Goal: Information Seeking & Learning: Learn about a topic

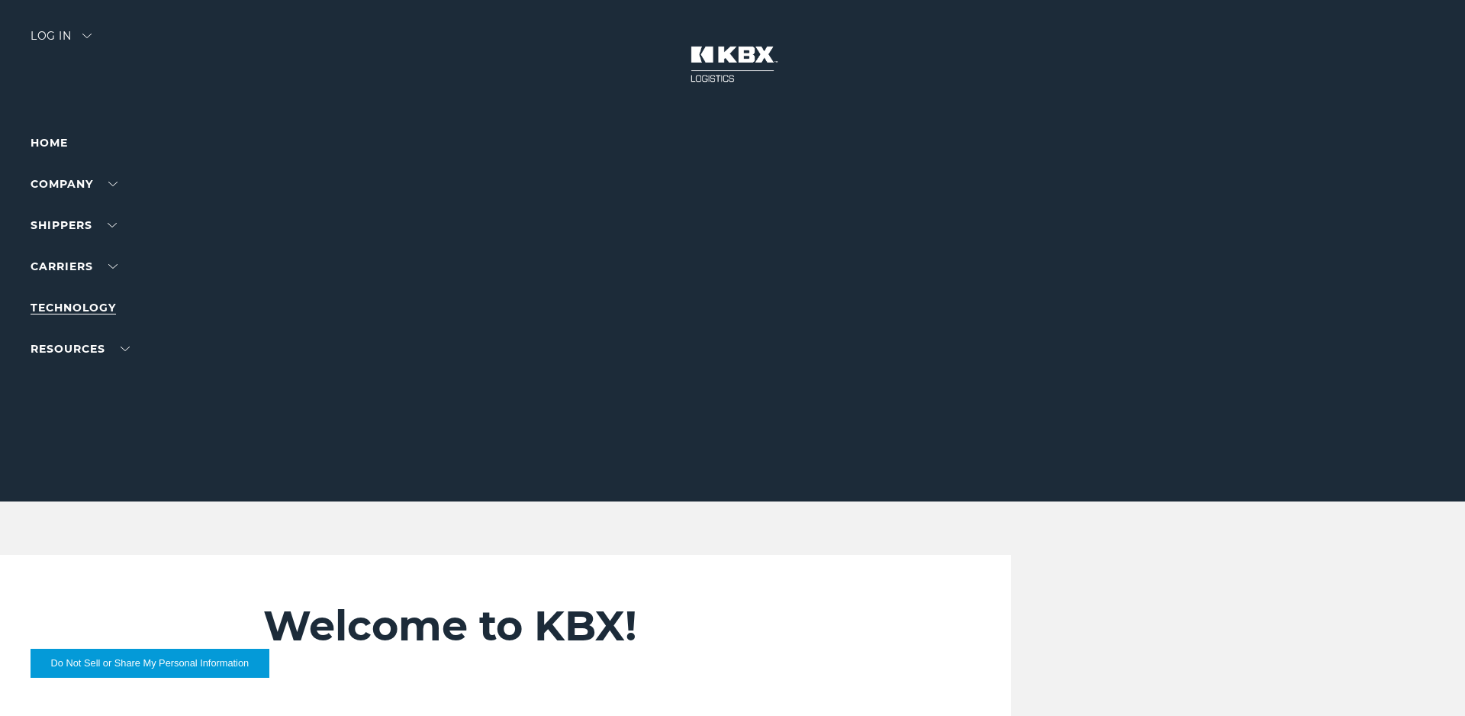
click at [91, 303] on link "Technology" at bounding box center [73, 308] width 85 height 14
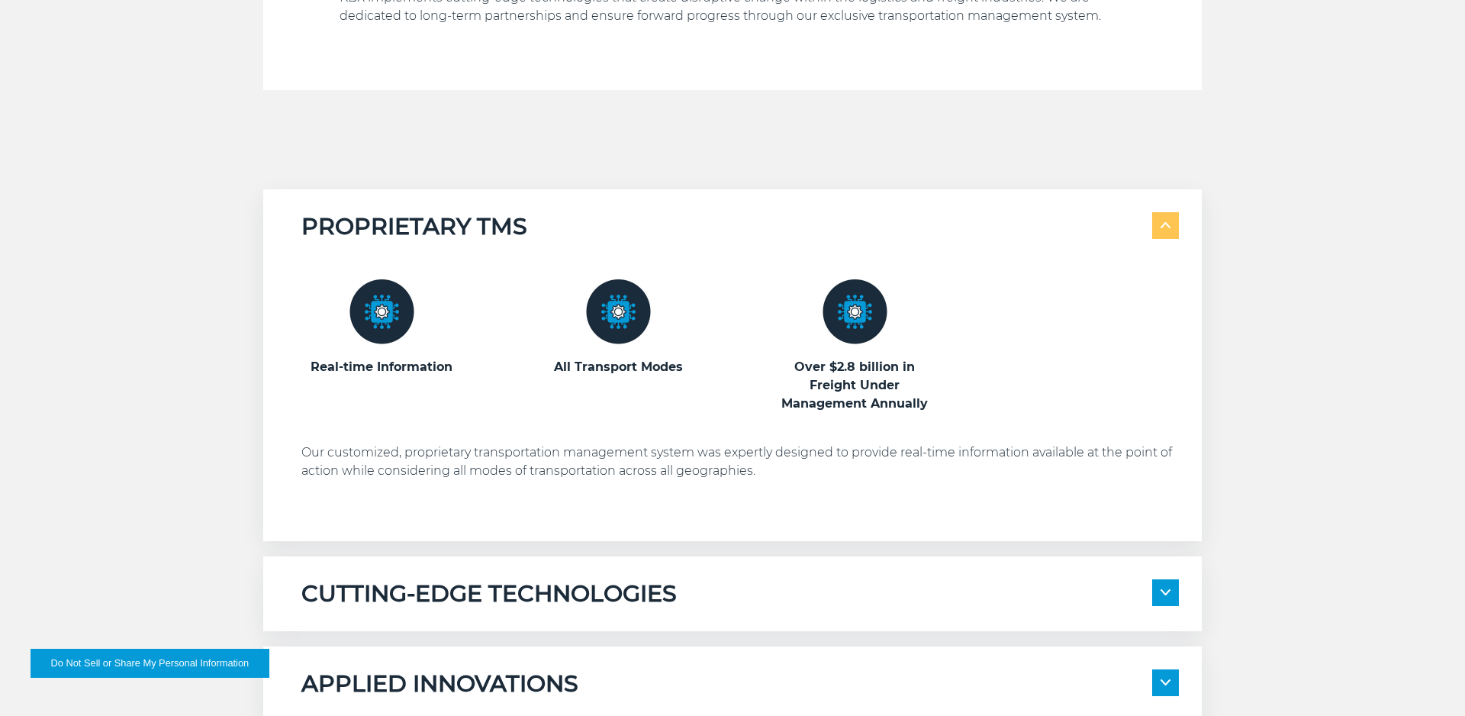
scroll to position [934, 0]
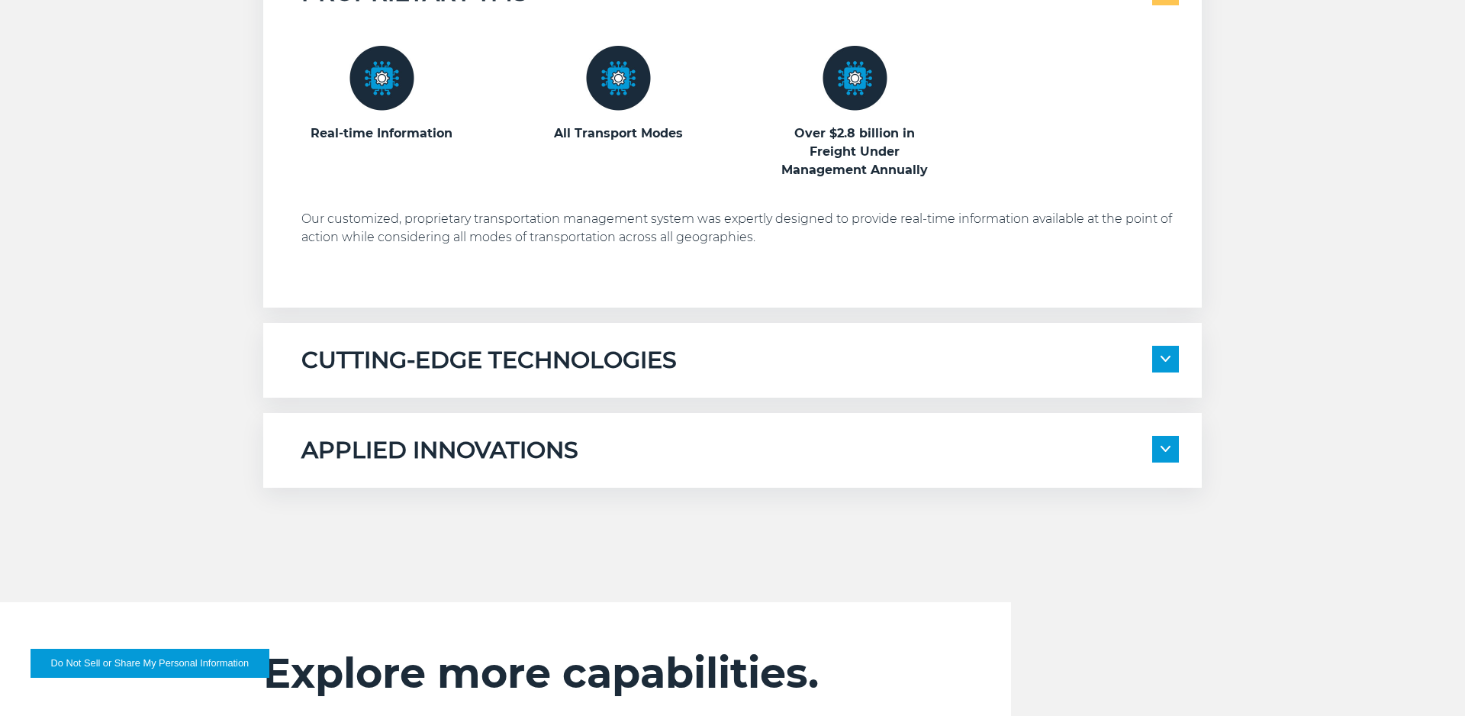
click at [1170, 361] on span at bounding box center [1165, 359] width 27 height 27
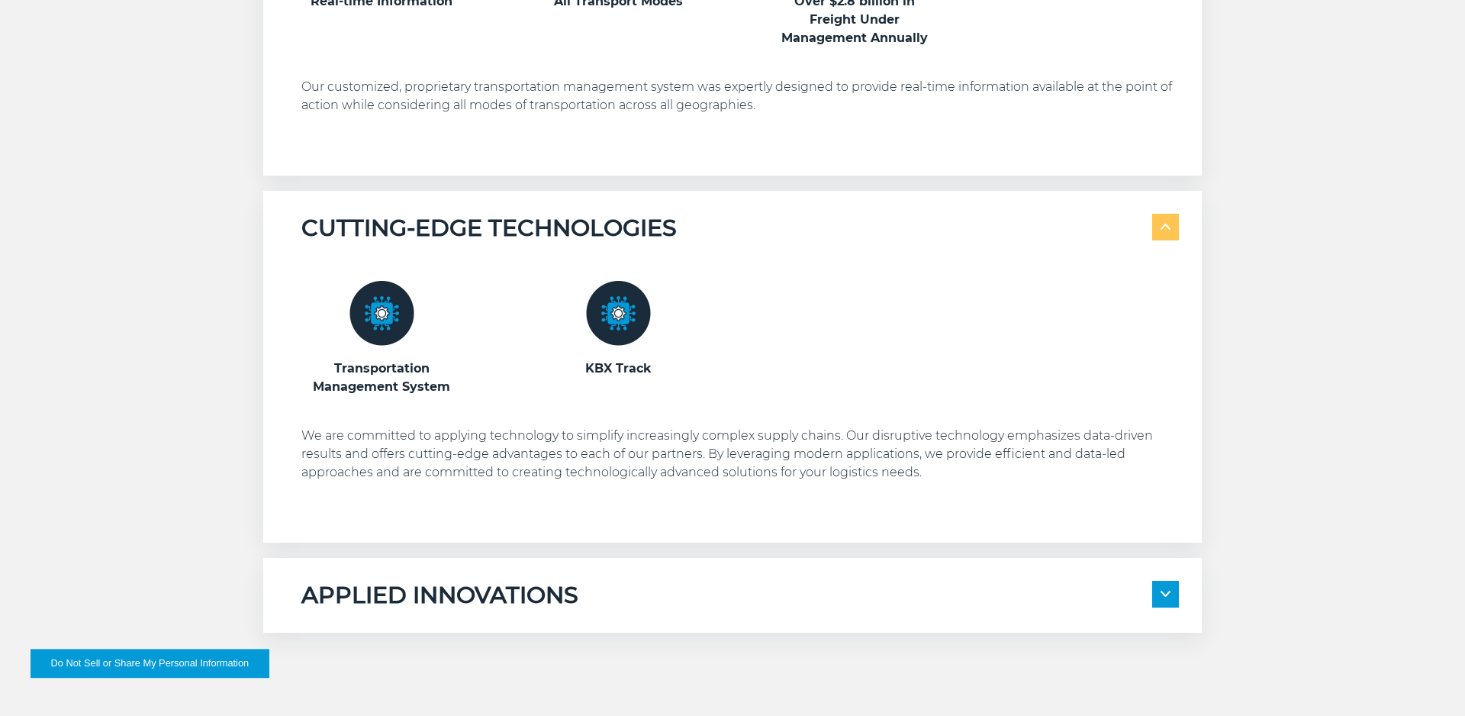
scroll to position [1090, 0]
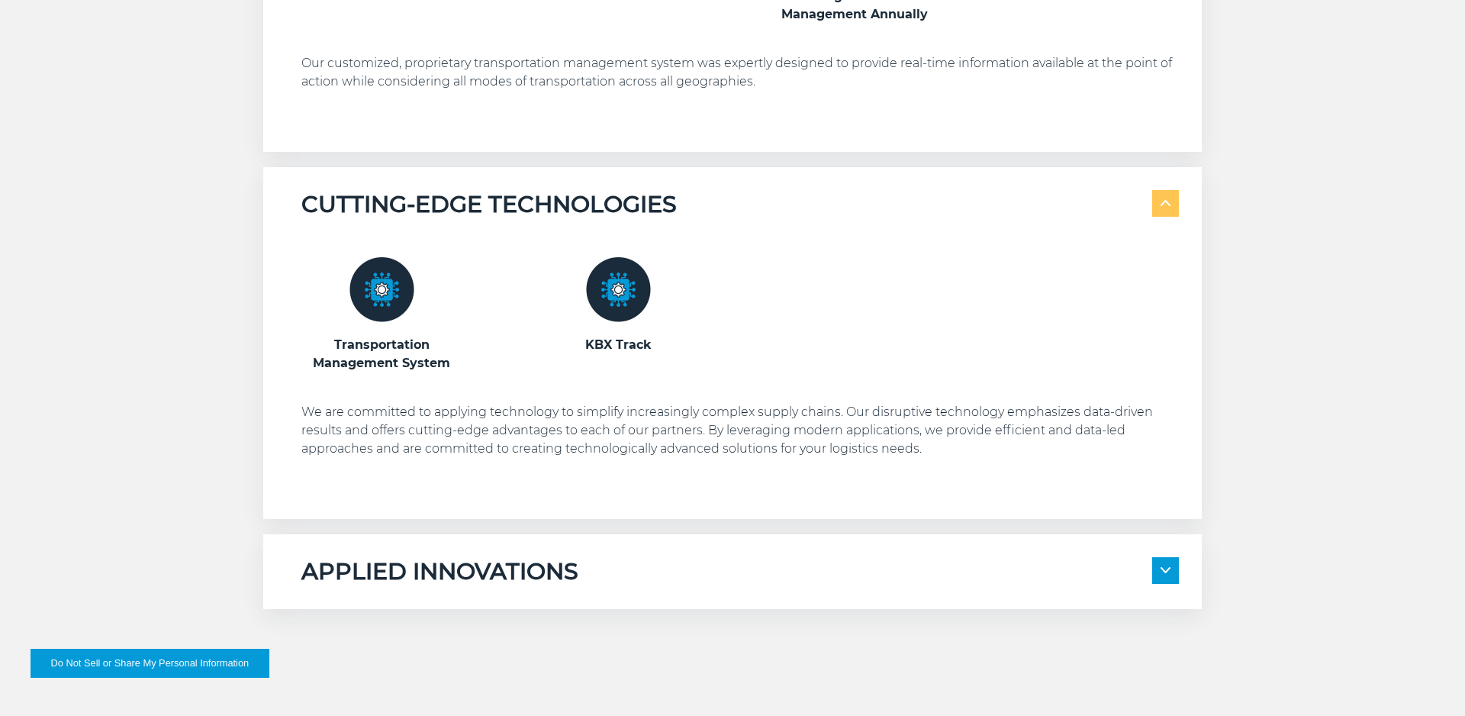
click at [619, 297] on img at bounding box center [618, 289] width 65 height 65
click at [372, 307] on img at bounding box center [381, 289] width 65 height 65
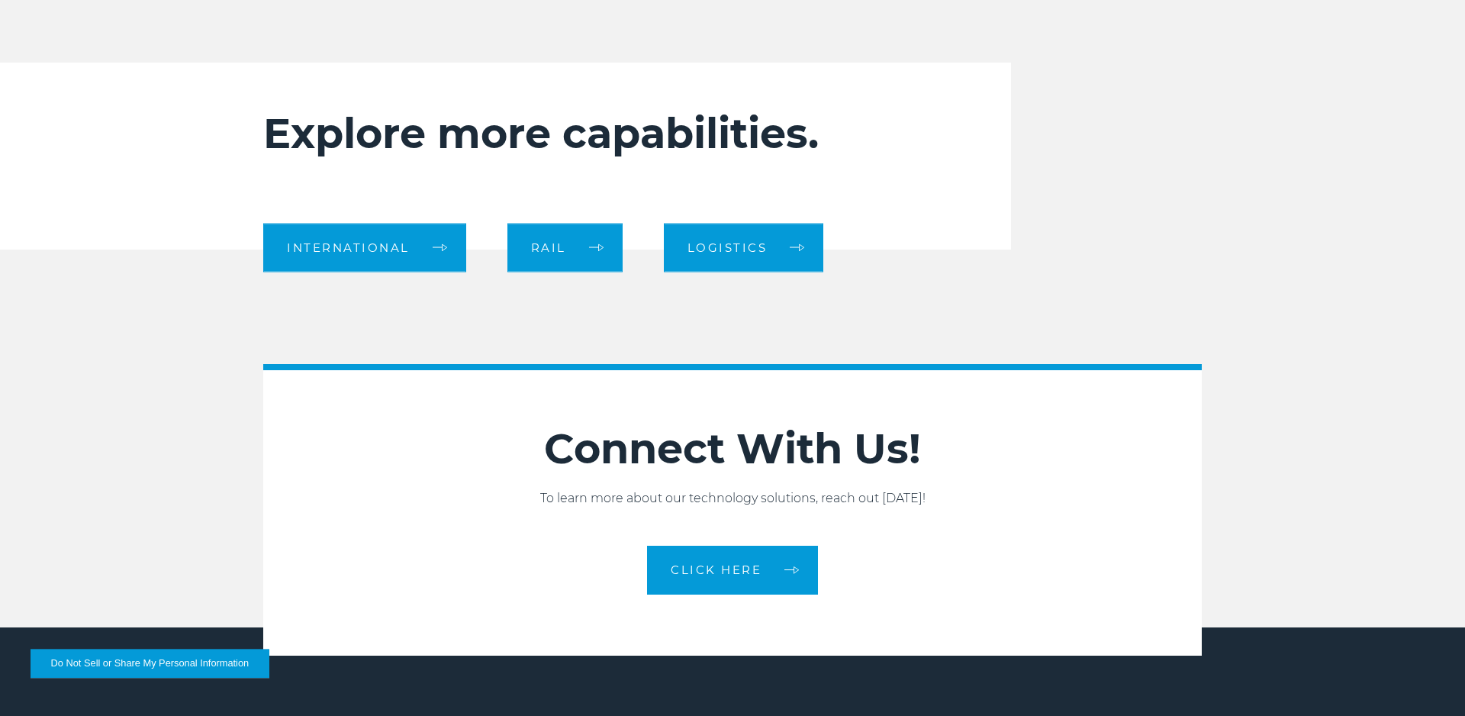
scroll to position [1790, 0]
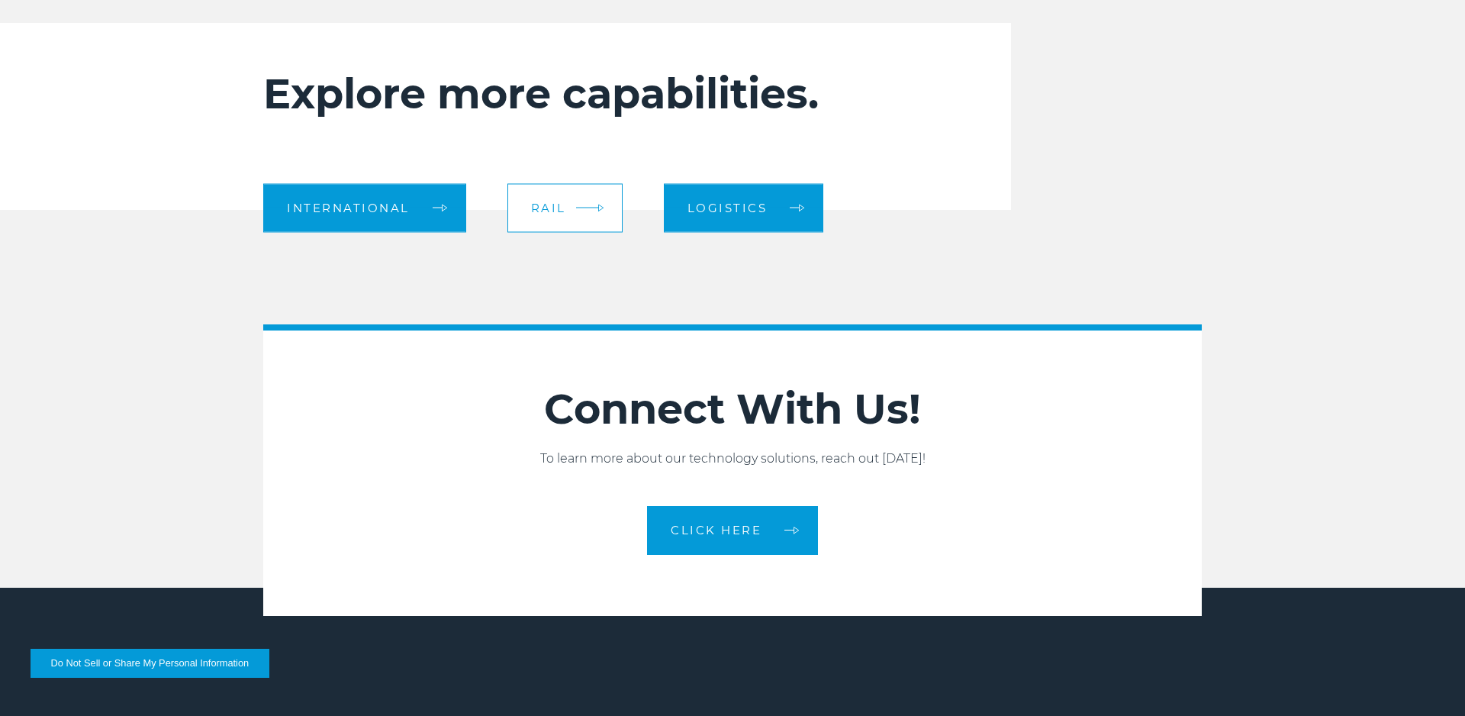
click at [561, 220] on link "Rail" at bounding box center [564, 207] width 115 height 49
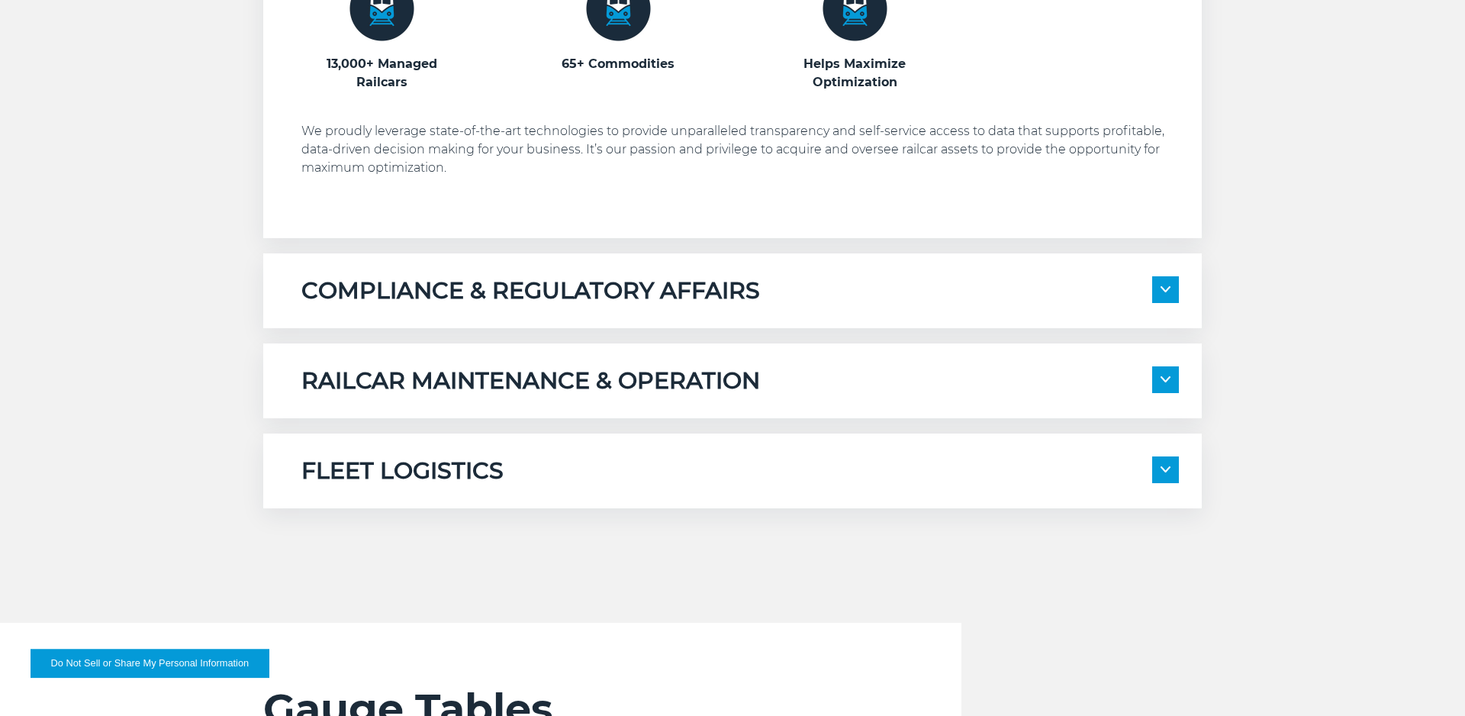
scroll to position [1167, 0]
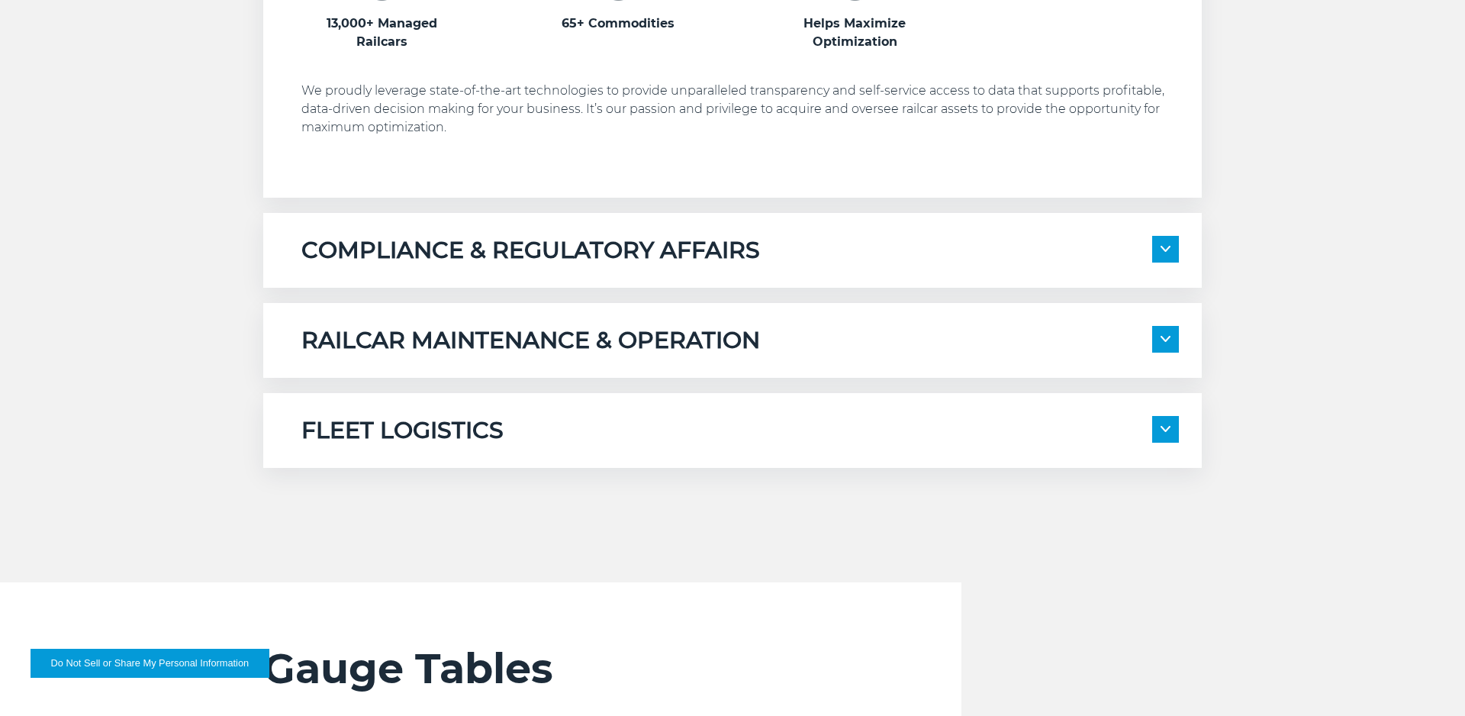
click at [1168, 240] on span at bounding box center [1165, 249] width 27 height 27
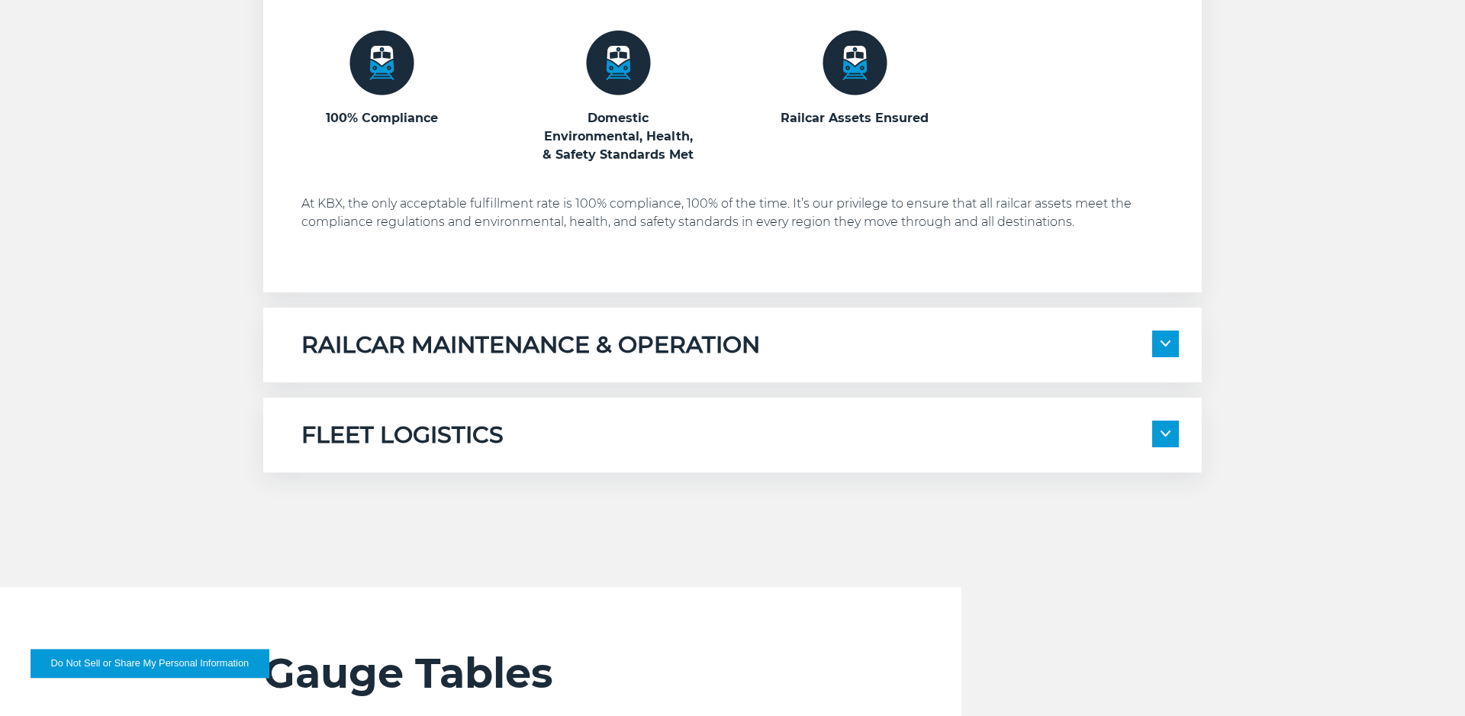
scroll to position [1479, 0]
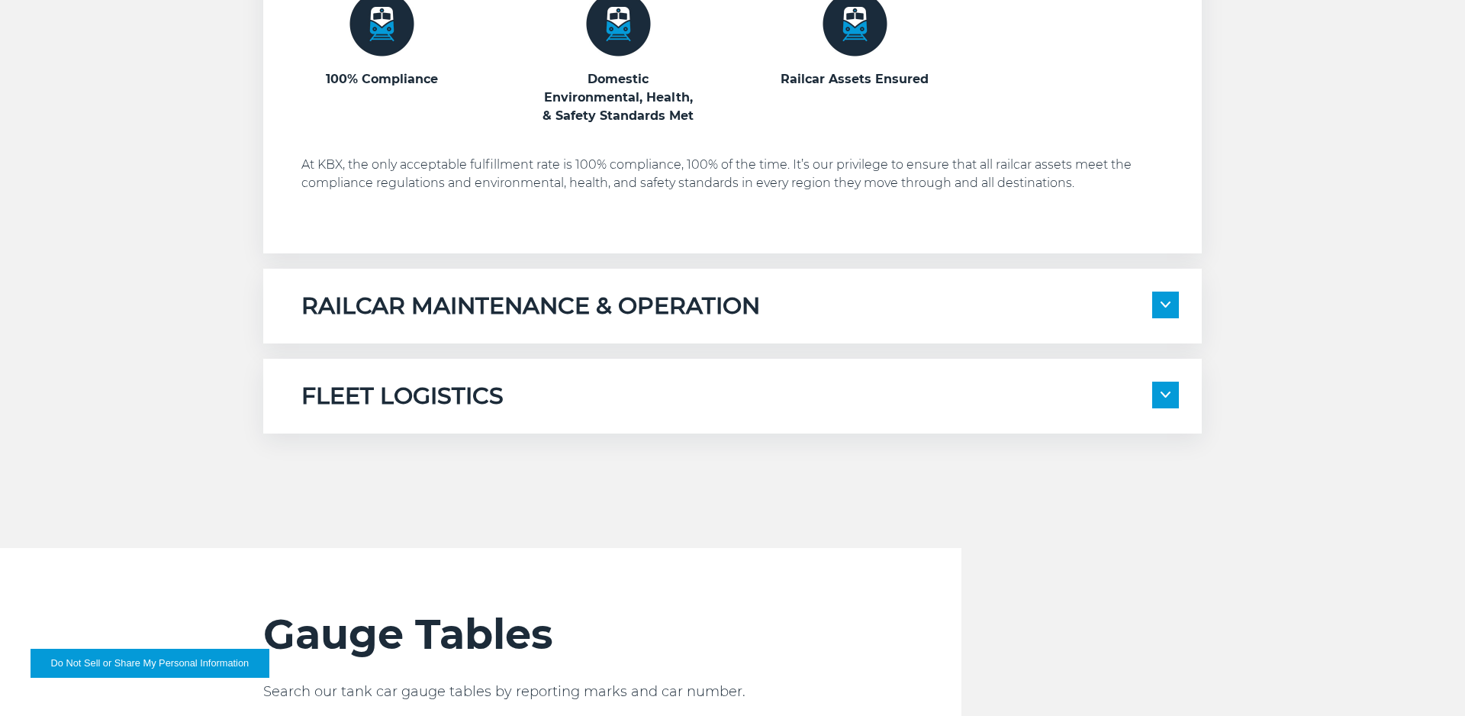
click at [1161, 312] on span at bounding box center [1165, 304] width 27 height 27
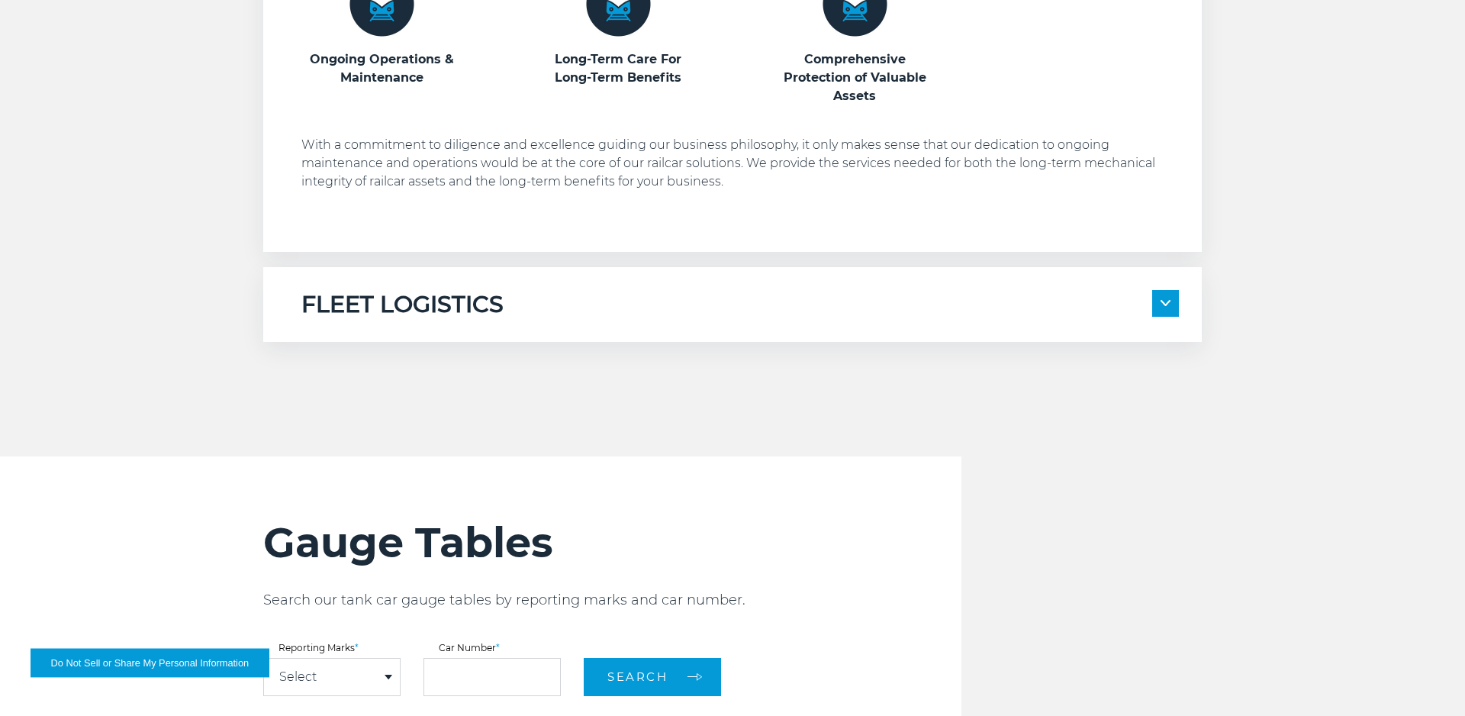
scroll to position [1868, 0]
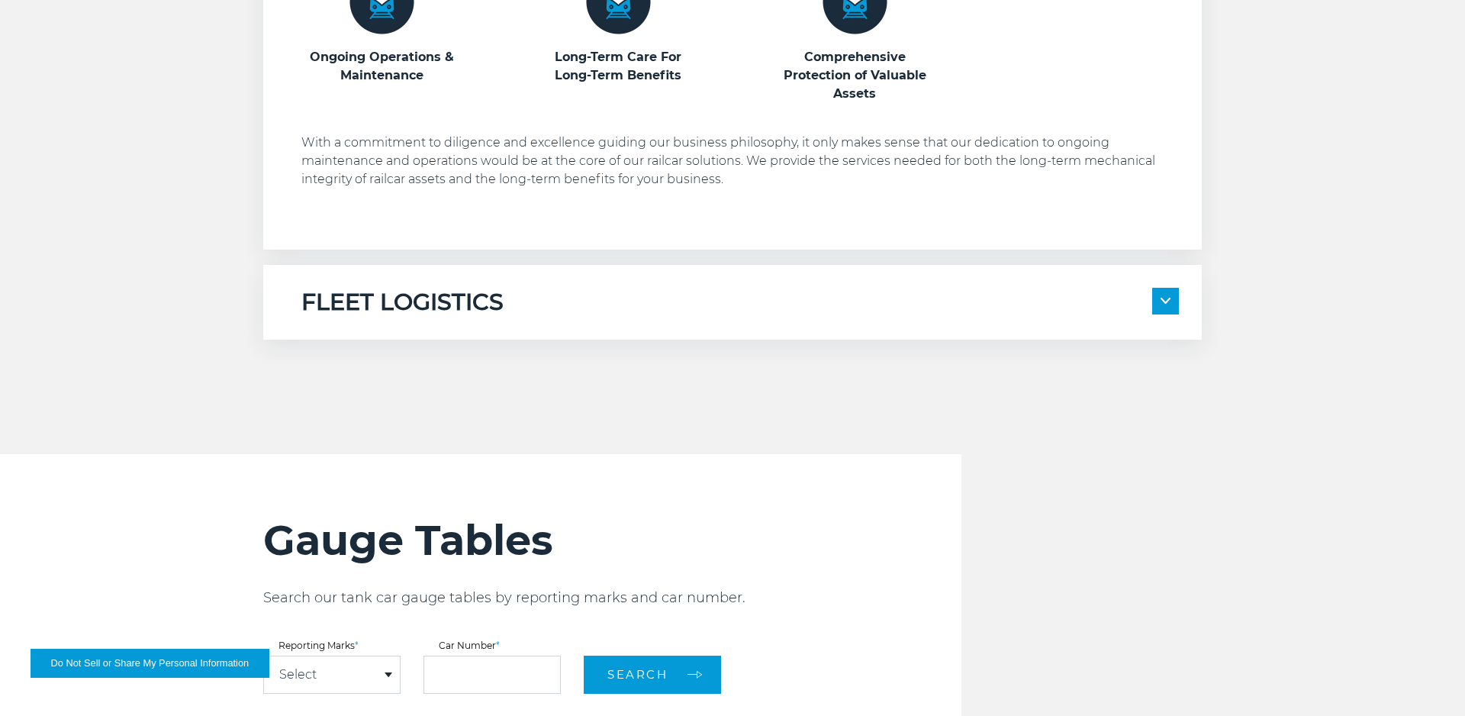
click at [1154, 305] on span at bounding box center [1165, 301] width 27 height 27
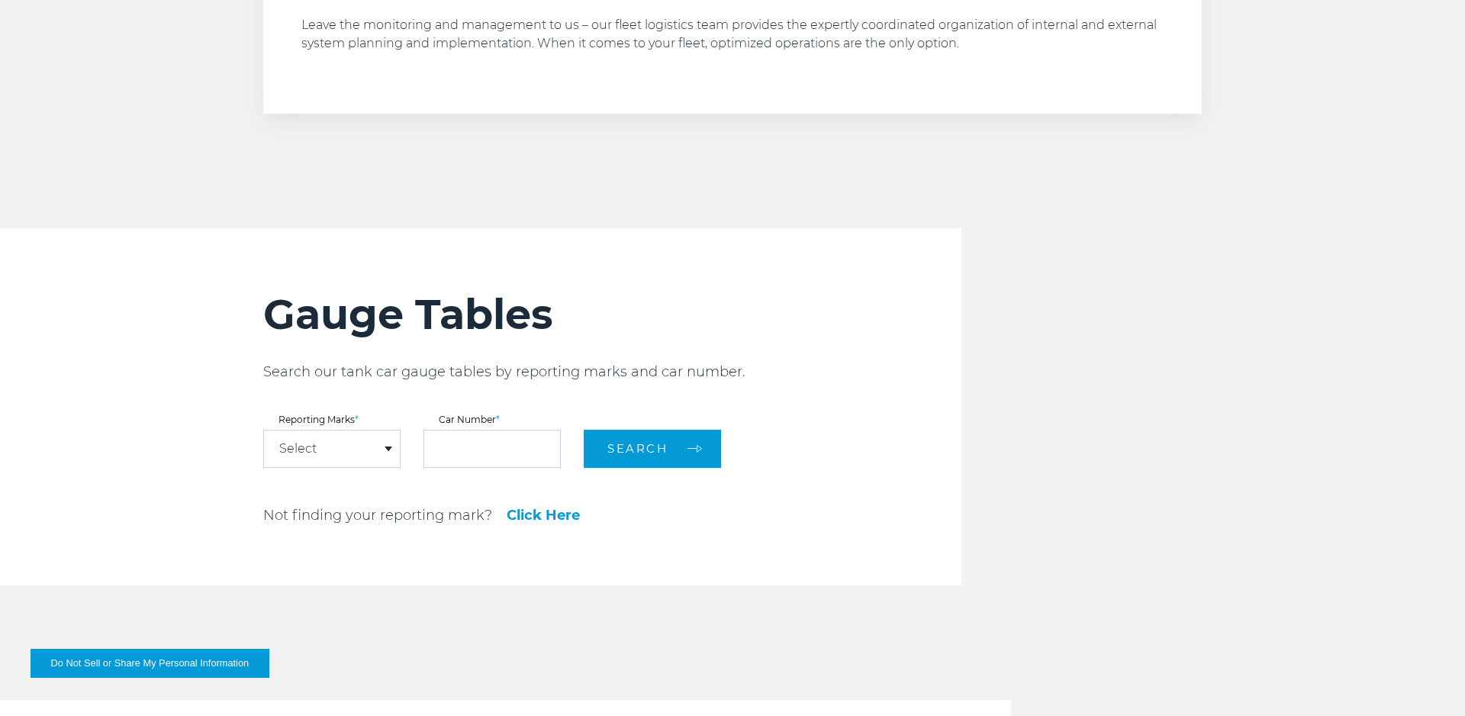
scroll to position [2413, 0]
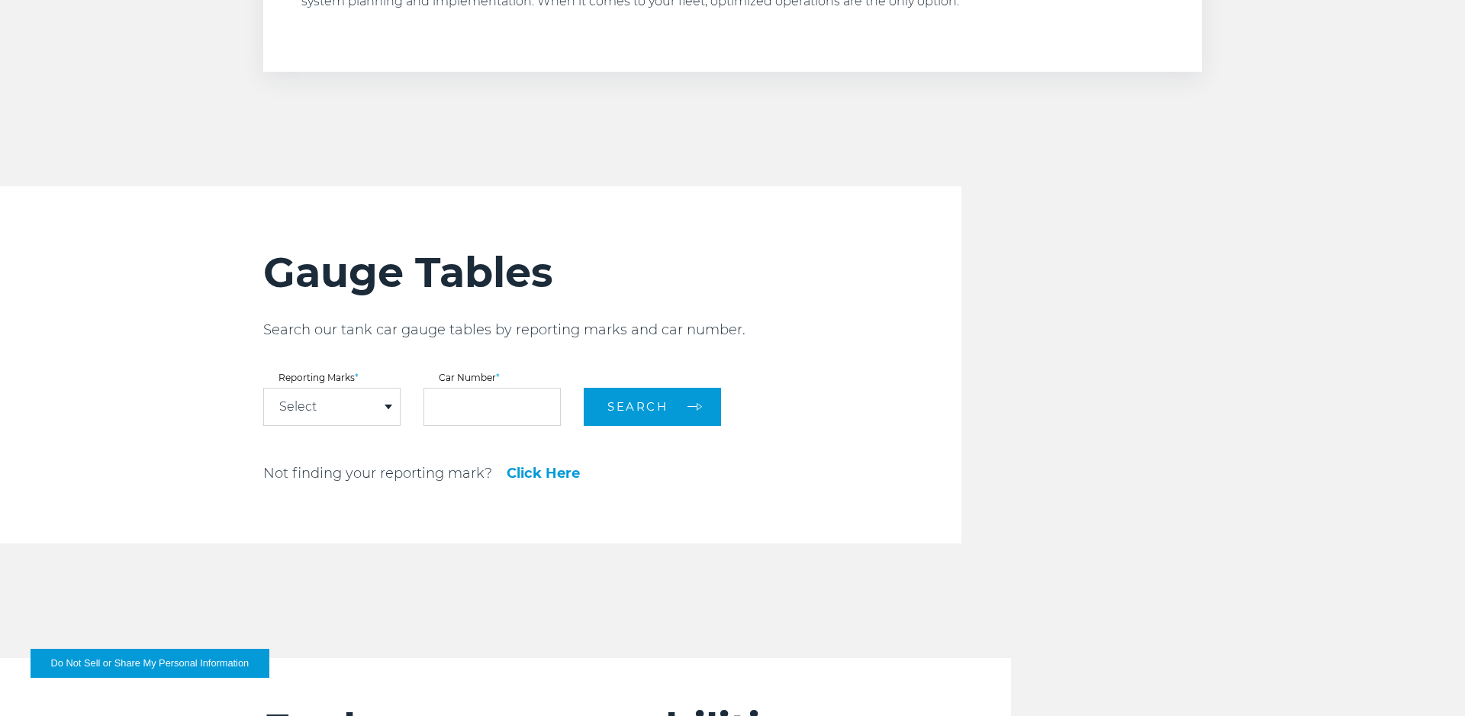
click at [373, 402] on div "Select" at bounding box center [332, 406] width 136 height 37
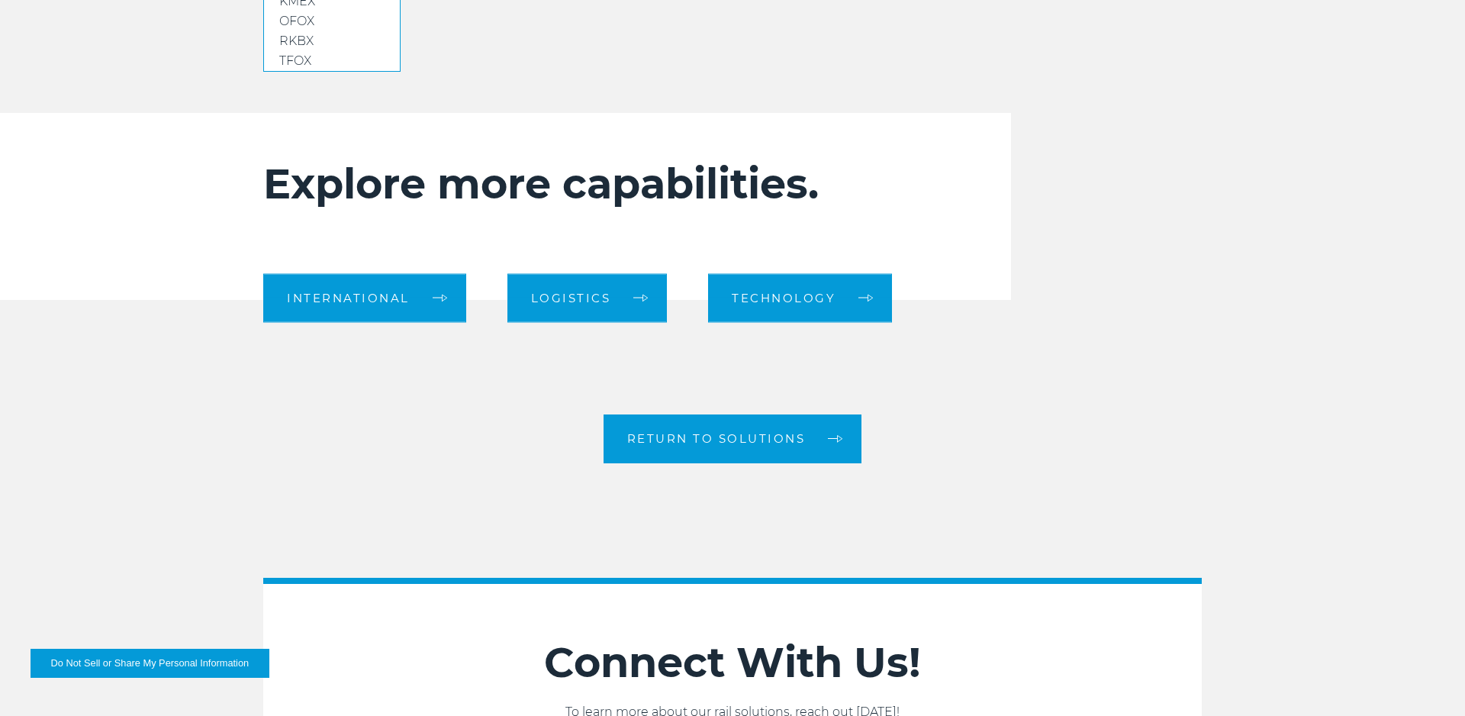
scroll to position [2646, 0]
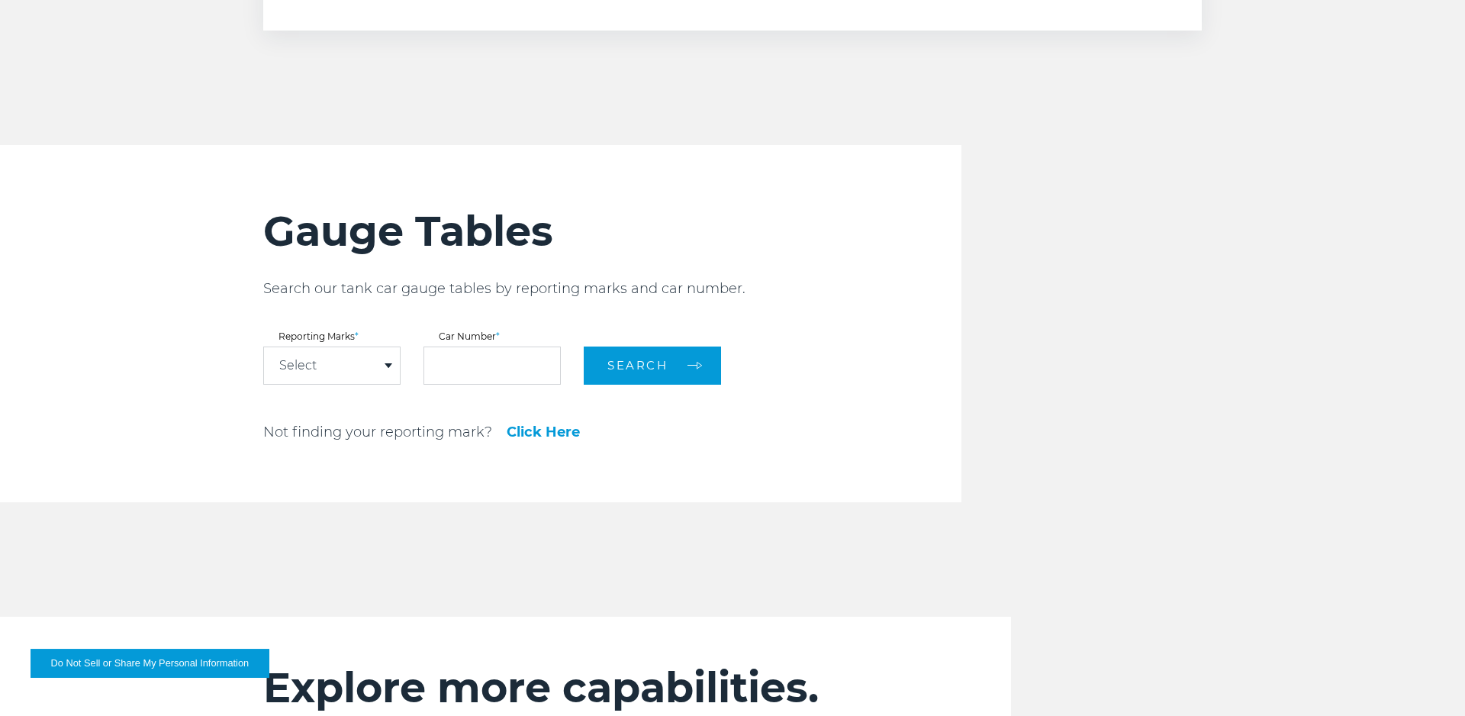
scroll to position [2413, 0]
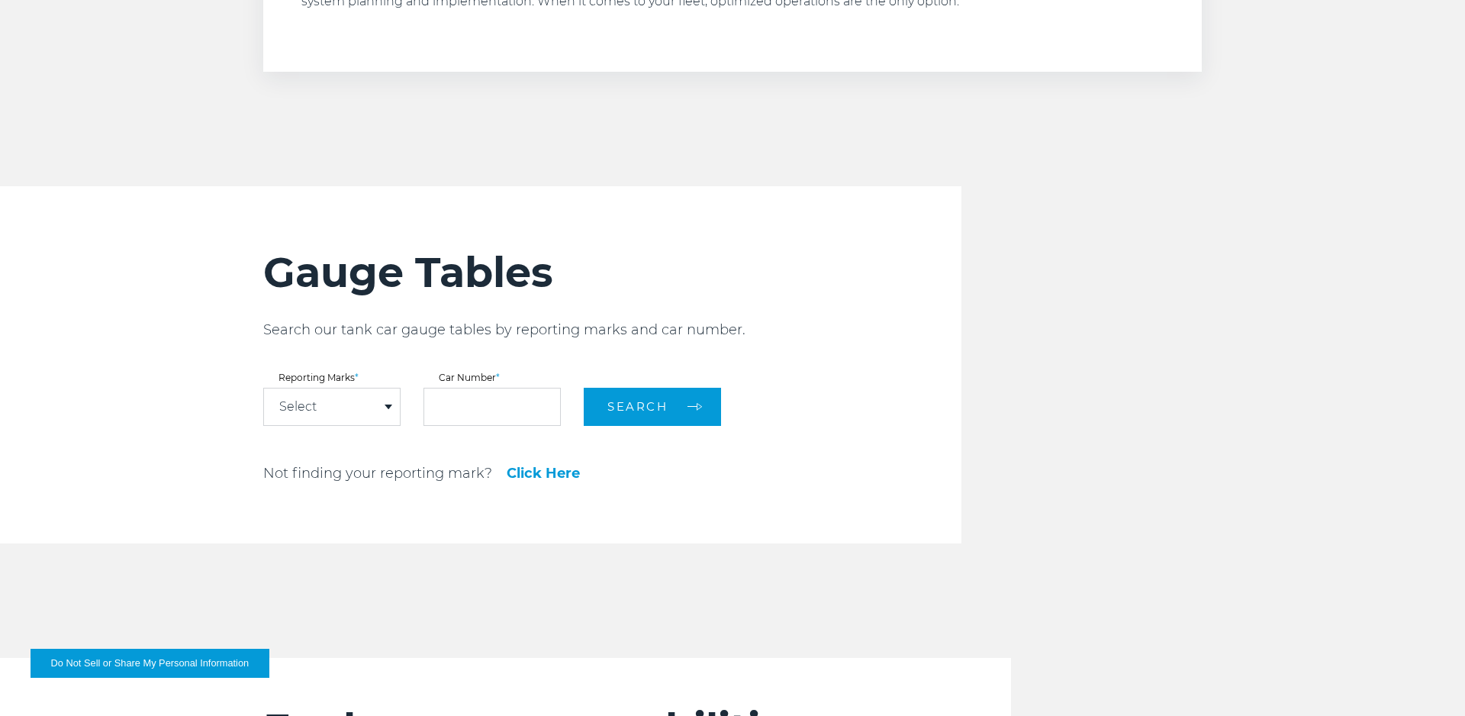
click at [553, 474] on link "Click Here" at bounding box center [543, 473] width 73 height 14
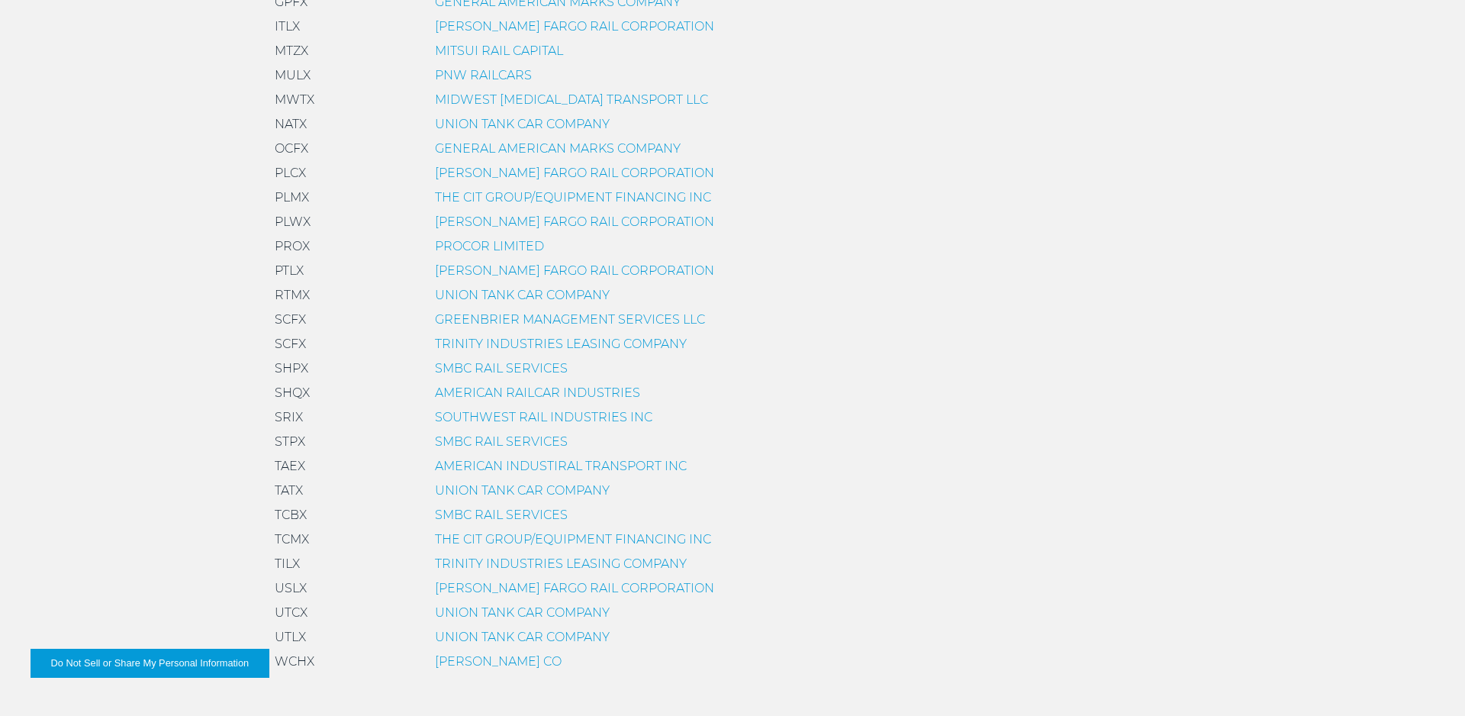
scroll to position [901, 0]
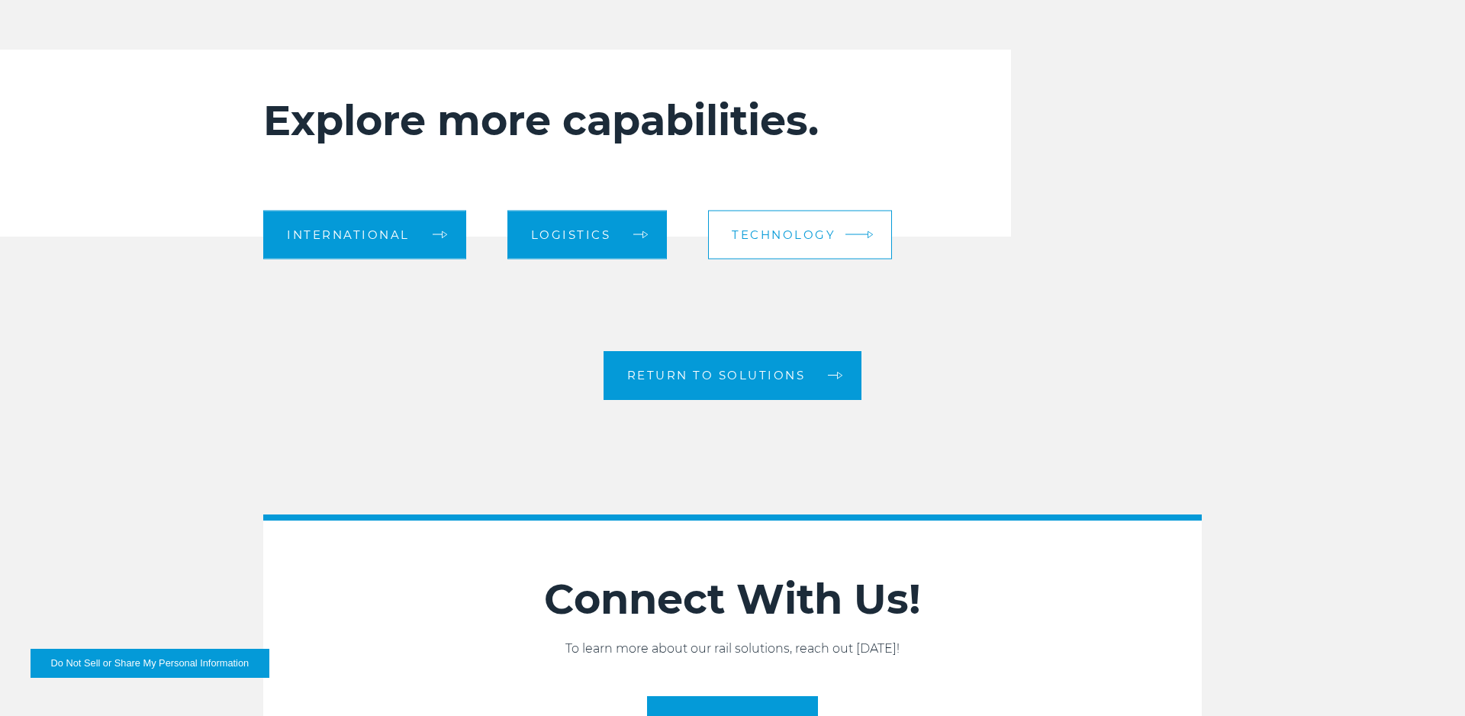
scroll to position [2561, 0]
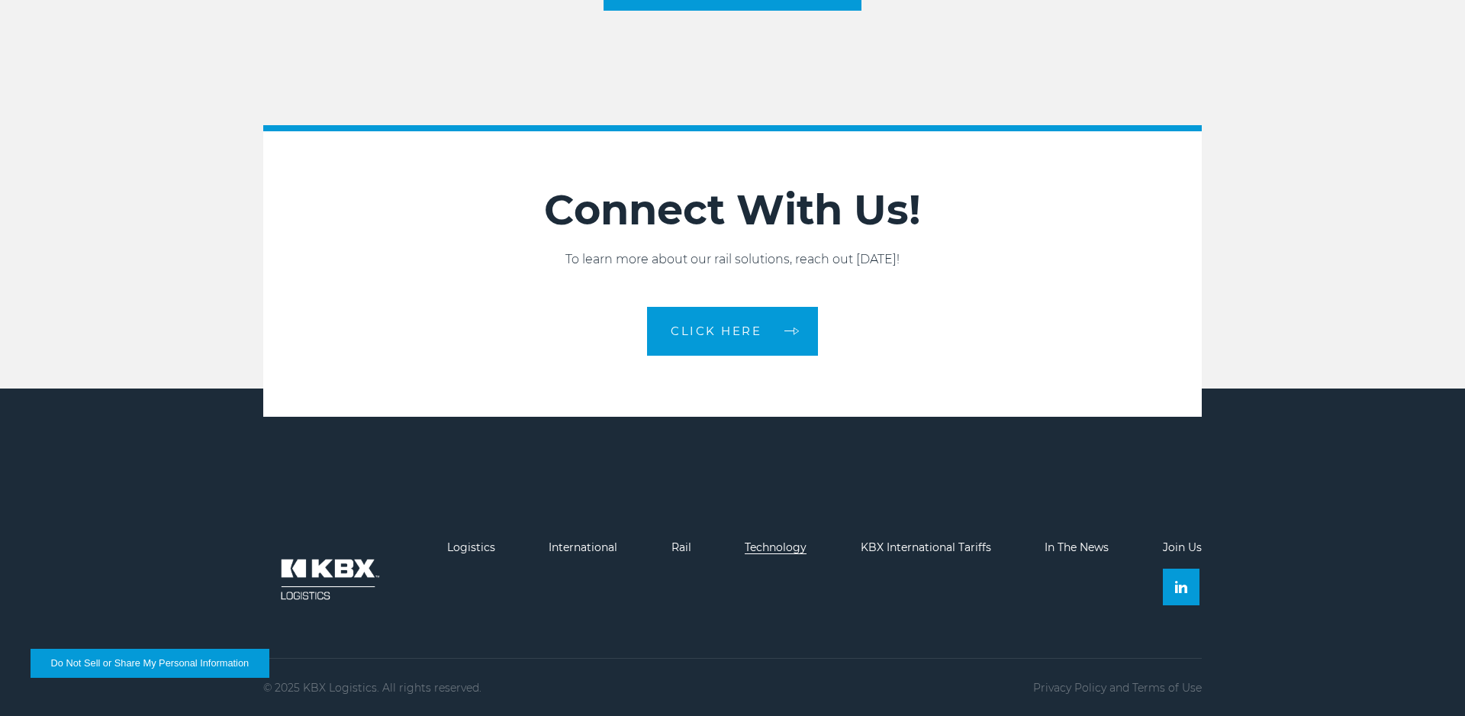
click at [778, 540] on link "Technology" at bounding box center [776, 547] width 62 height 14
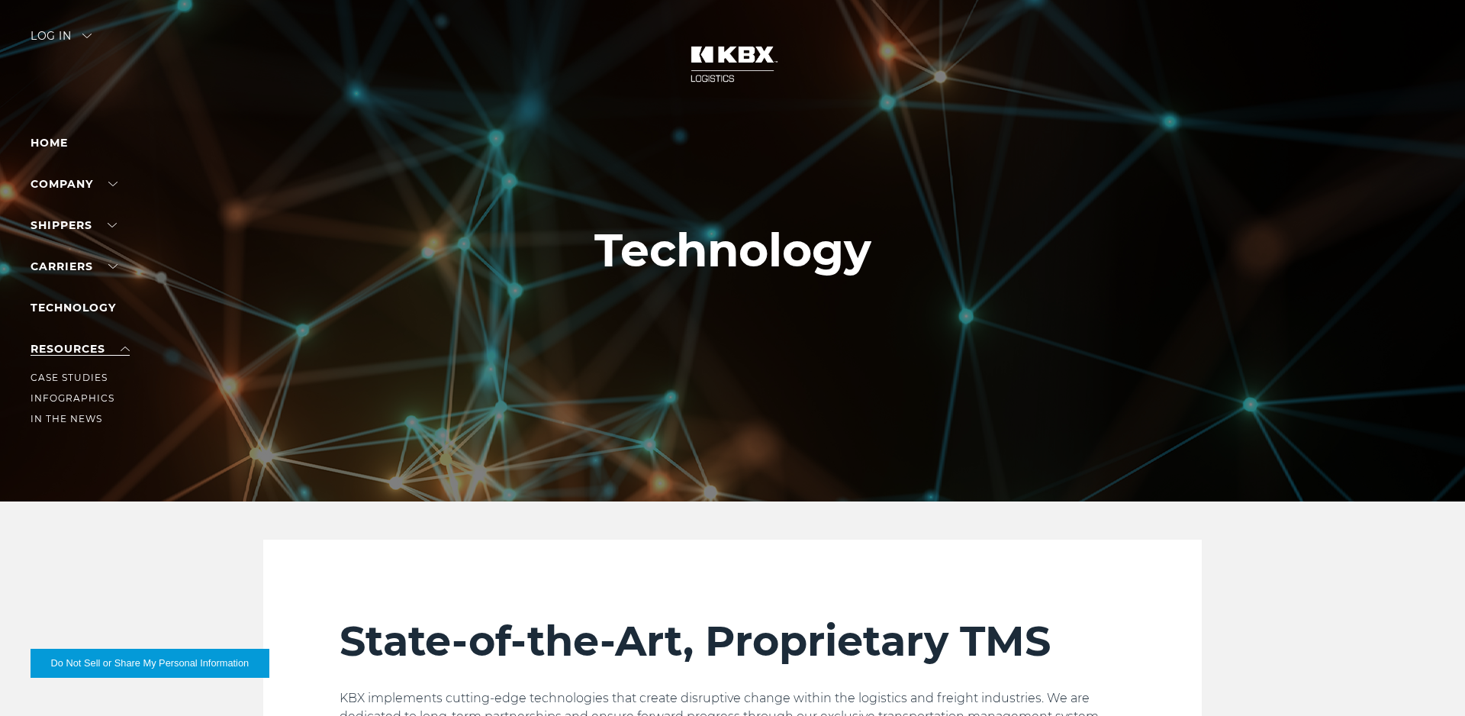
click at [124, 349] on link "RESOURCES" at bounding box center [80, 349] width 99 height 14
click at [85, 376] on link "Case Studies" at bounding box center [69, 377] width 77 height 11
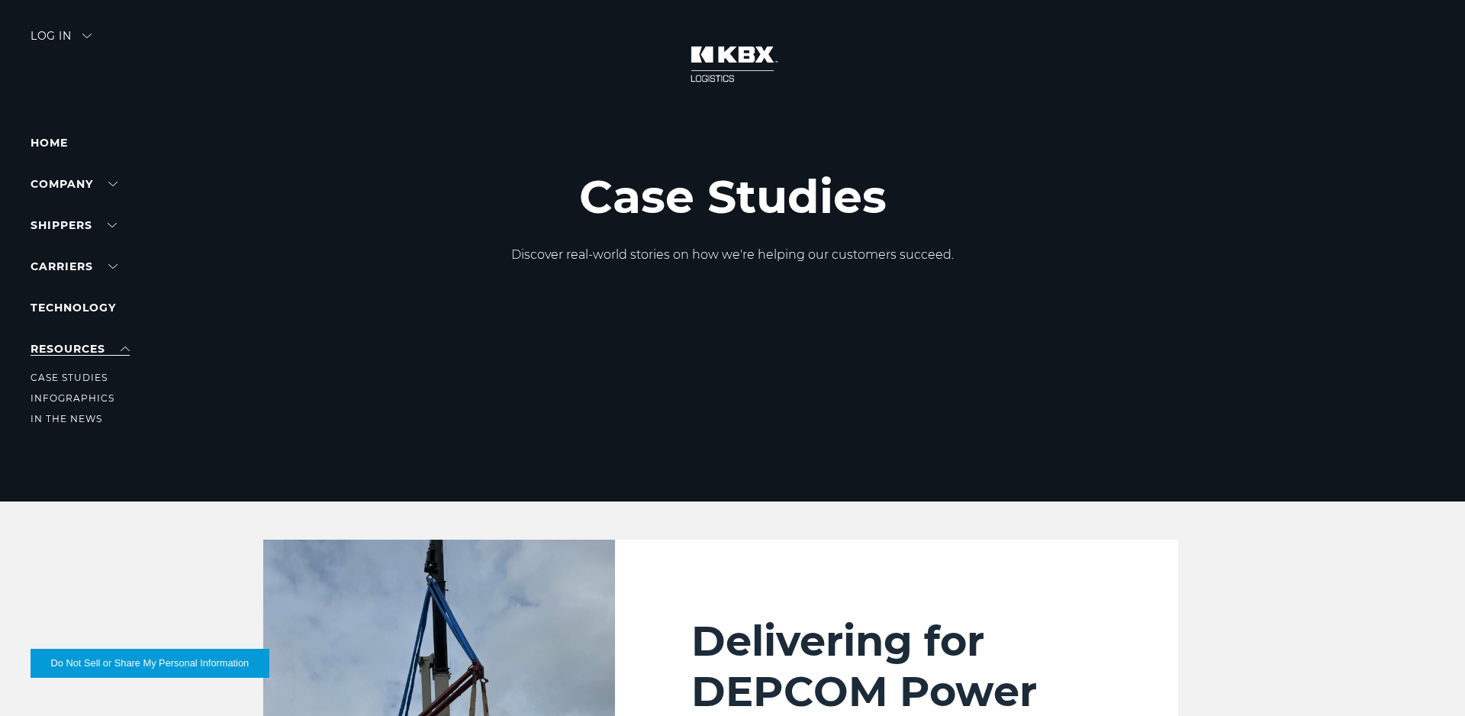
click at [119, 343] on link "RESOURCES" at bounding box center [80, 349] width 99 height 14
click at [89, 392] on li "Infographics" at bounding box center [97, 398] width 133 height 17
click at [84, 400] on link "Infographics" at bounding box center [73, 397] width 84 height 11
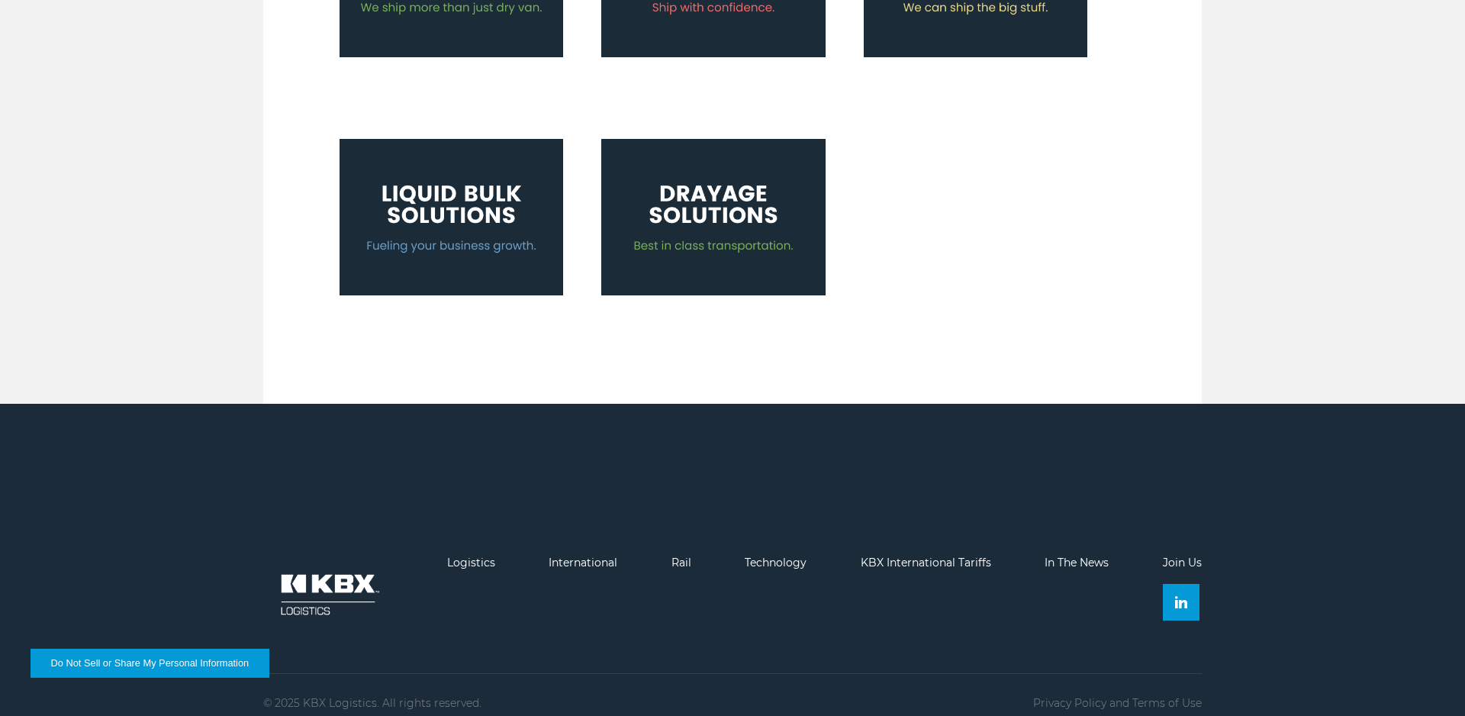
scroll to position [835, 0]
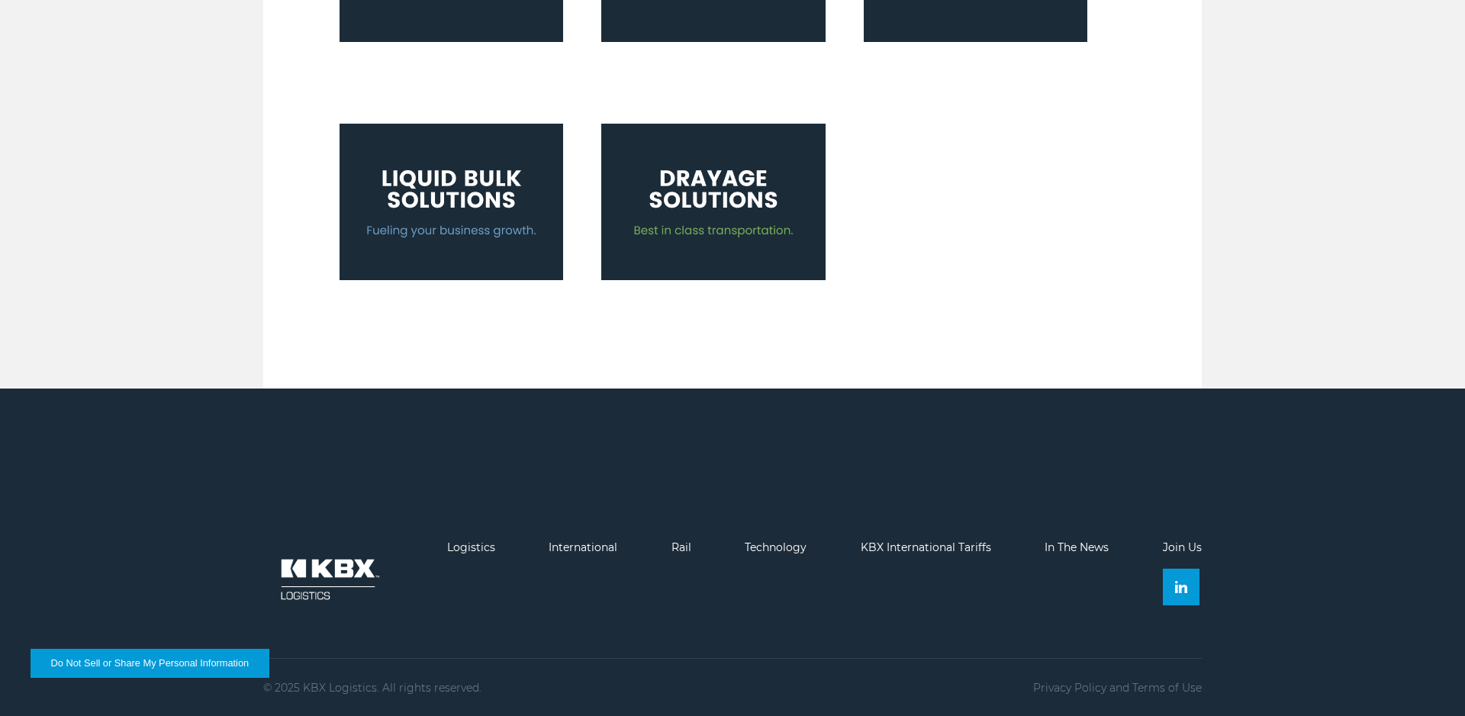
click at [714, 220] on img at bounding box center [713, 202] width 224 height 156
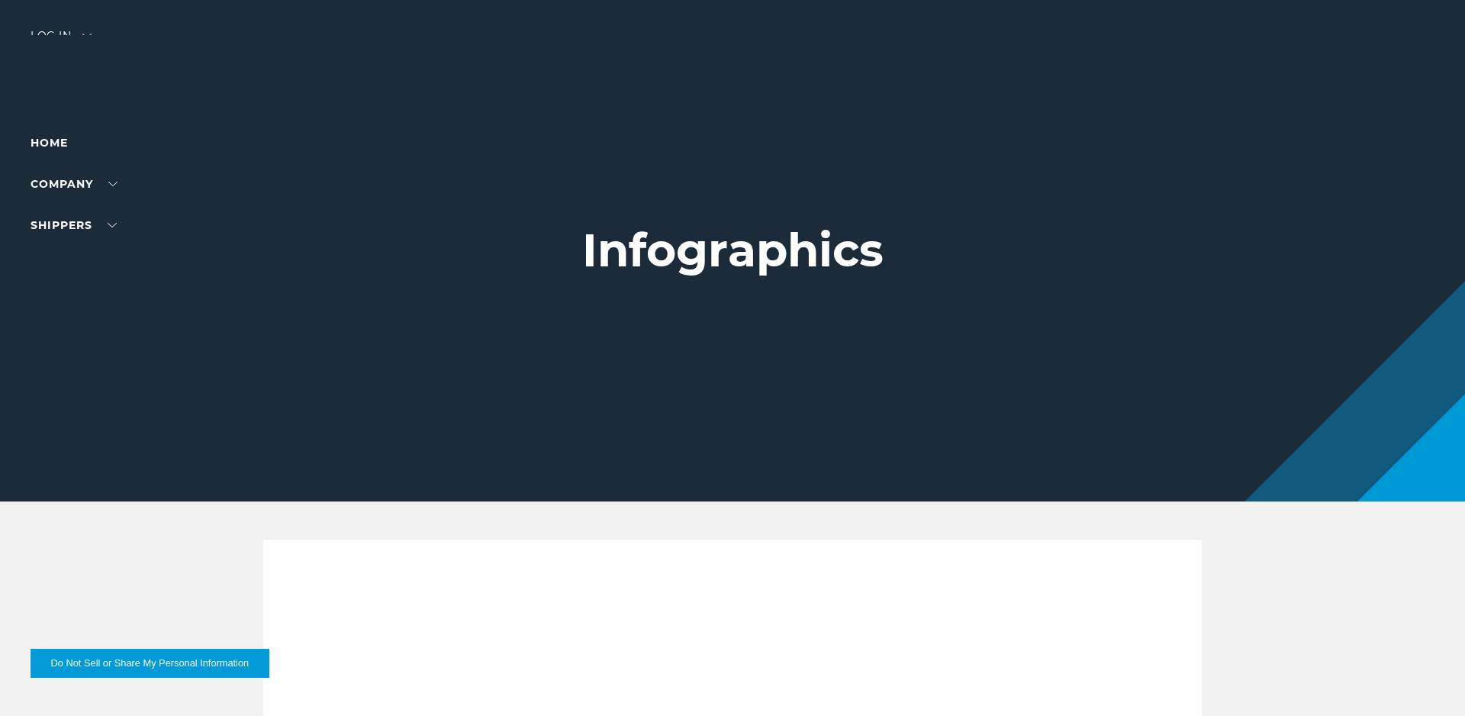
scroll to position [835, 0]
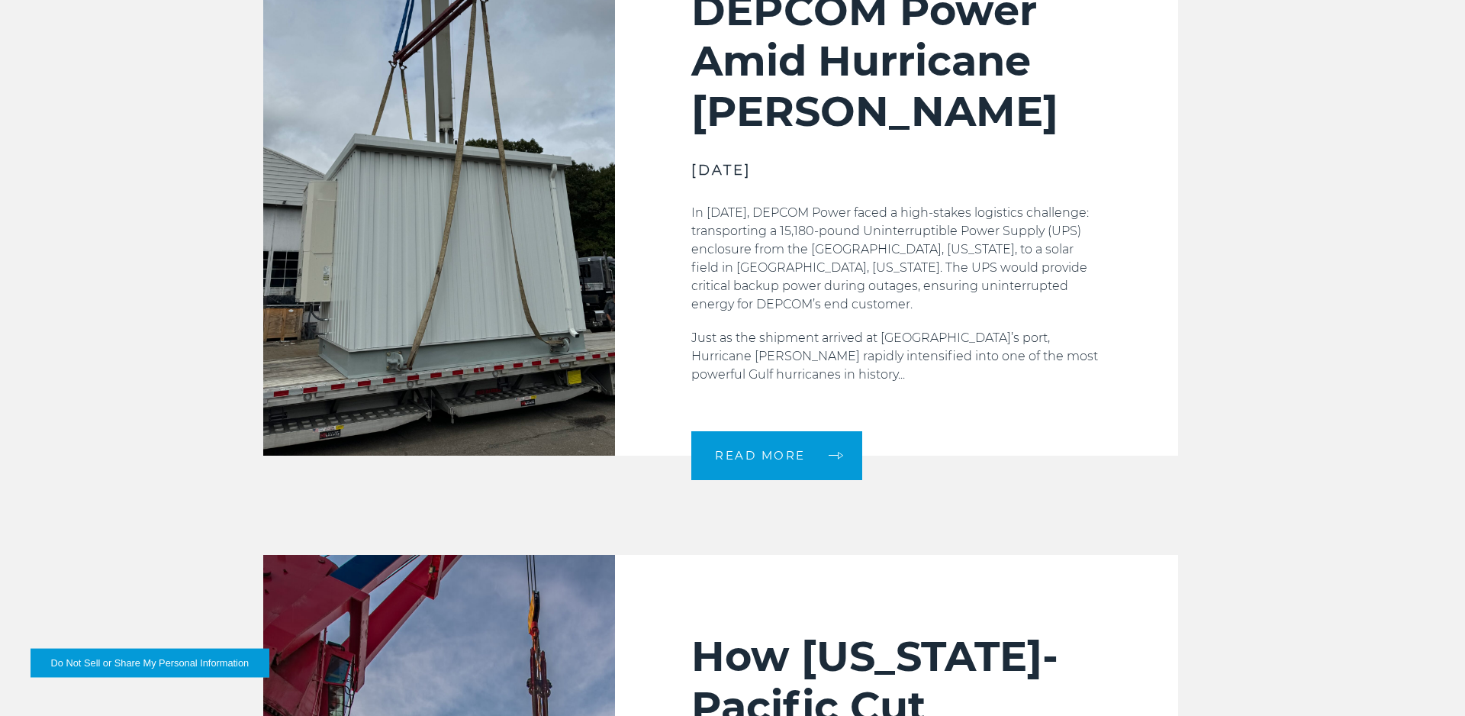
scroll to position [856, 0]
